Goal: Transaction & Acquisition: Purchase product/service

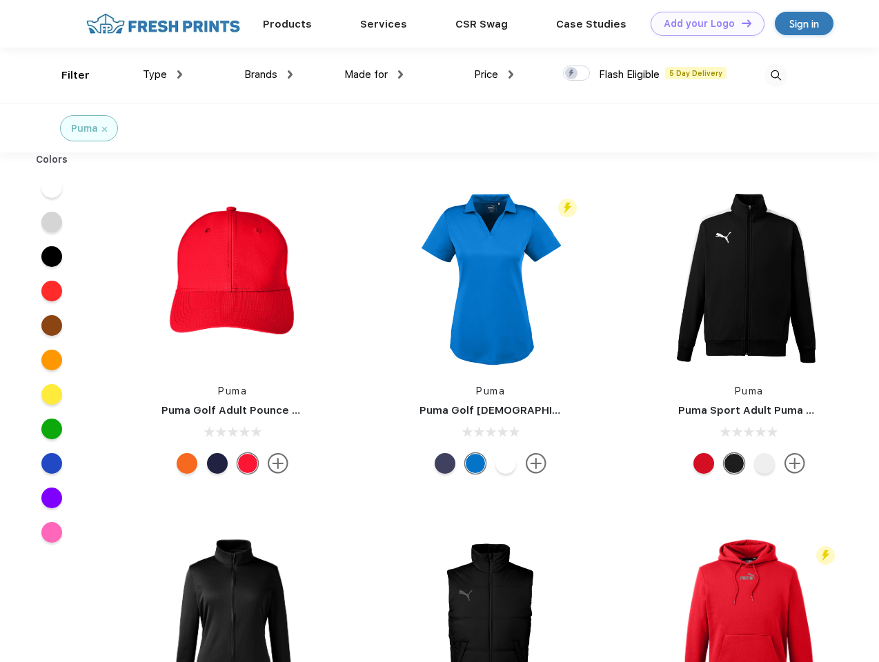
click at [702, 23] on link "Add your Logo Design Tool" at bounding box center [708, 24] width 114 height 24
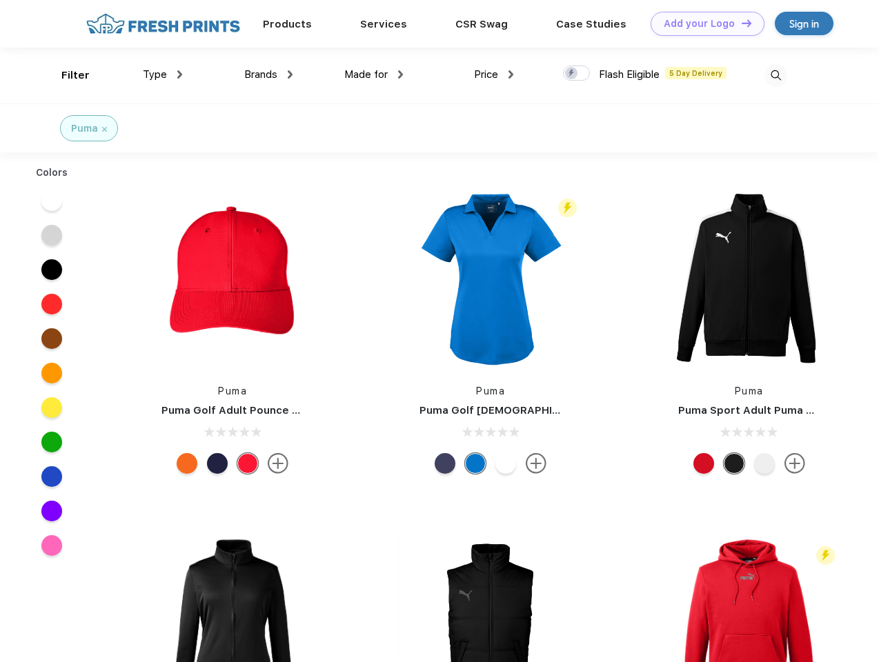
click at [0, 0] on div "Design Tool" at bounding box center [0, 0] width 0 height 0
click at [740, 23] on link "Add your Logo Design Tool" at bounding box center [708, 24] width 114 height 24
click at [66, 75] on div "Filter" at bounding box center [75, 76] width 28 height 16
click at [163, 75] on span "Type" at bounding box center [155, 74] width 24 height 12
click at [268, 75] on span "Brands" at bounding box center [260, 74] width 33 height 12
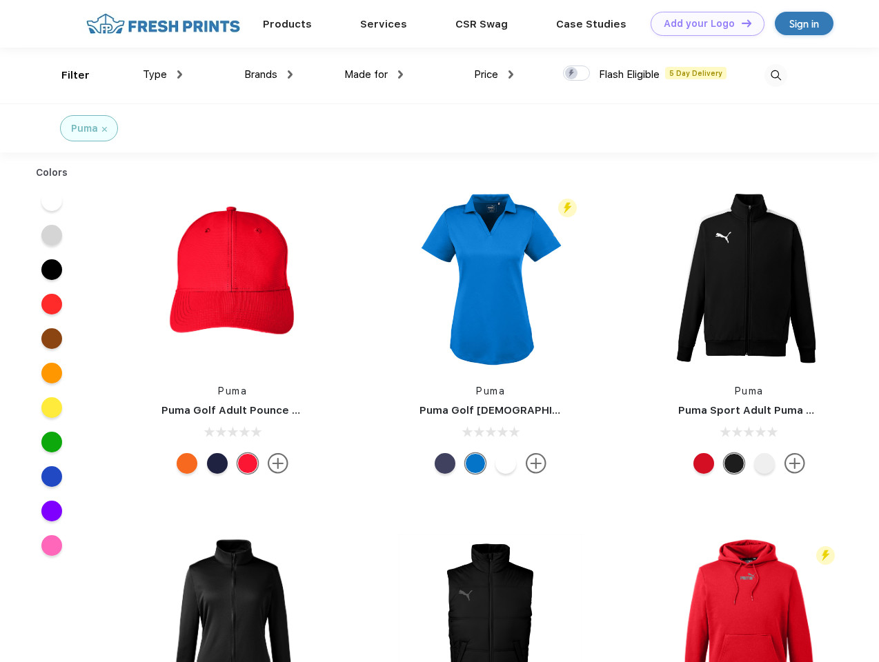
click at [374, 75] on span "Made for" at bounding box center [365, 74] width 43 height 12
click at [494, 75] on span "Price" at bounding box center [486, 74] width 24 height 12
click at [577, 74] on div at bounding box center [576, 73] width 27 height 15
click at [572, 74] on input "checkbox" at bounding box center [567, 69] width 9 height 9
click at [776, 75] on img at bounding box center [776, 75] width 23 height 23
